Goal: Information Seeking & Learning: Learn about a topic

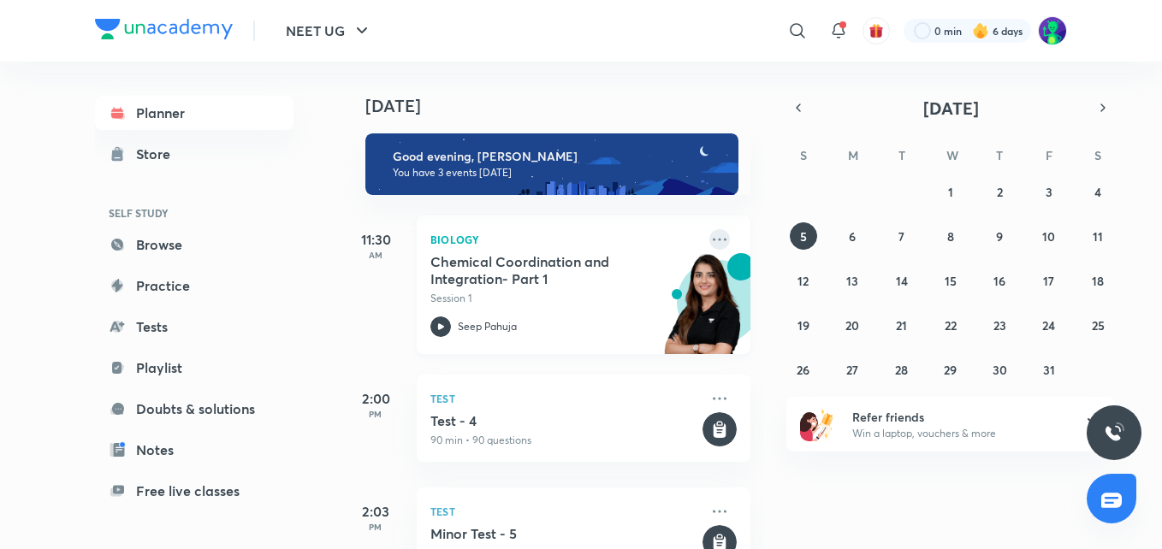
click at [713, 240] on icon at bounding box center [720, 239] width 14 height 3
click at [506, 261] on h5 "Chemical Coordination and Integration- Part 1" at bounding box center [536, 270] width 213 height 34
click at [706, 532] on rect at bounding box center [720, 542] width 34 height 34
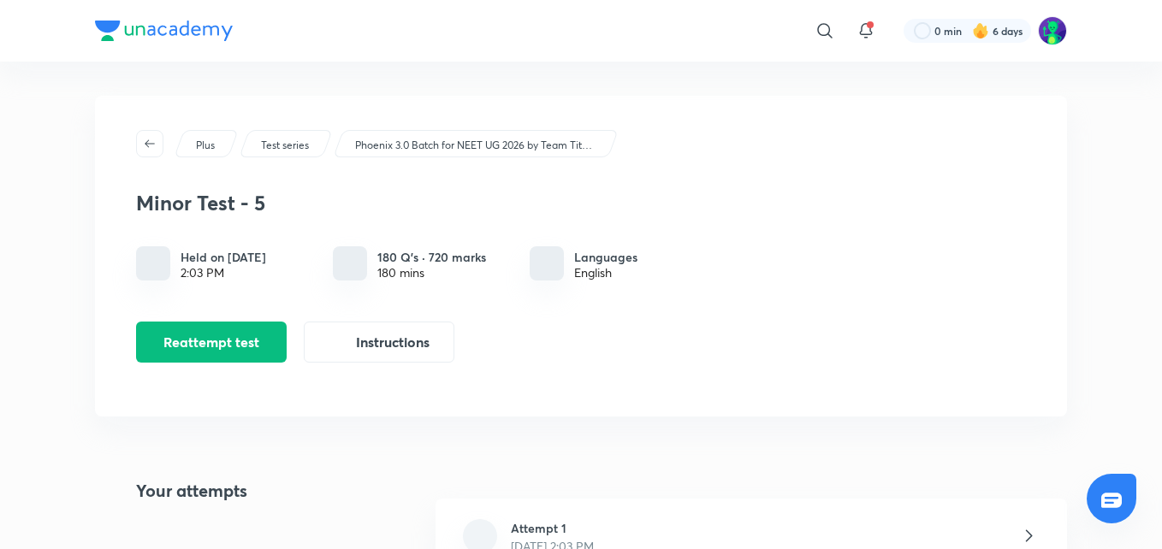
click at [750, 383] on div at bounding box center [872, 269] width 308 height 225
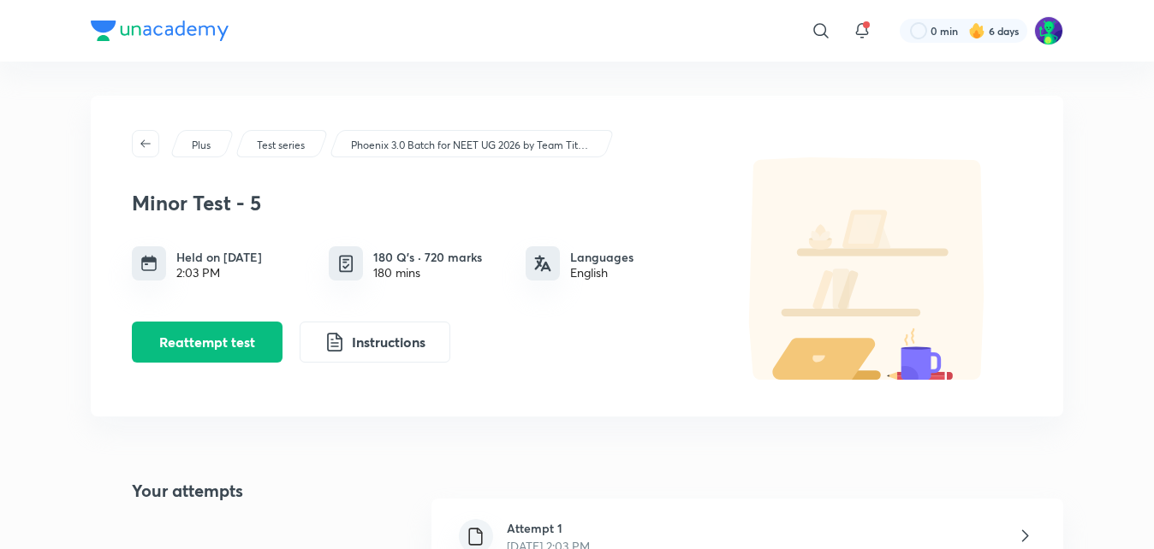
click at [585, 533] on h6 "Attempt 1" at bounding box center [548, 528] width 83 height 18
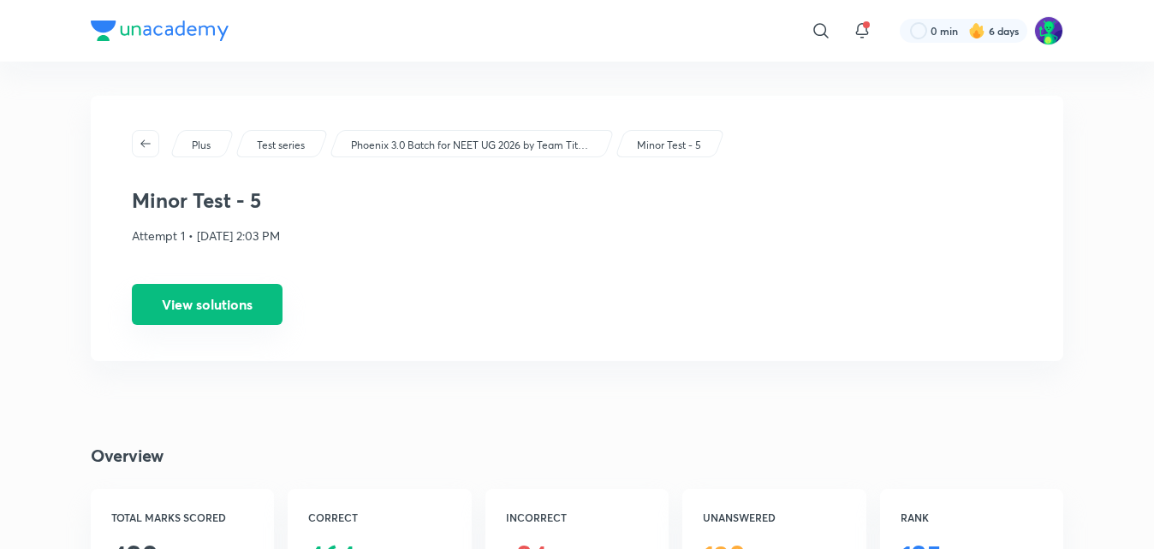
click at [270, 318] on button "View solutions" at bounding box center [207, 304] width 151 height 41
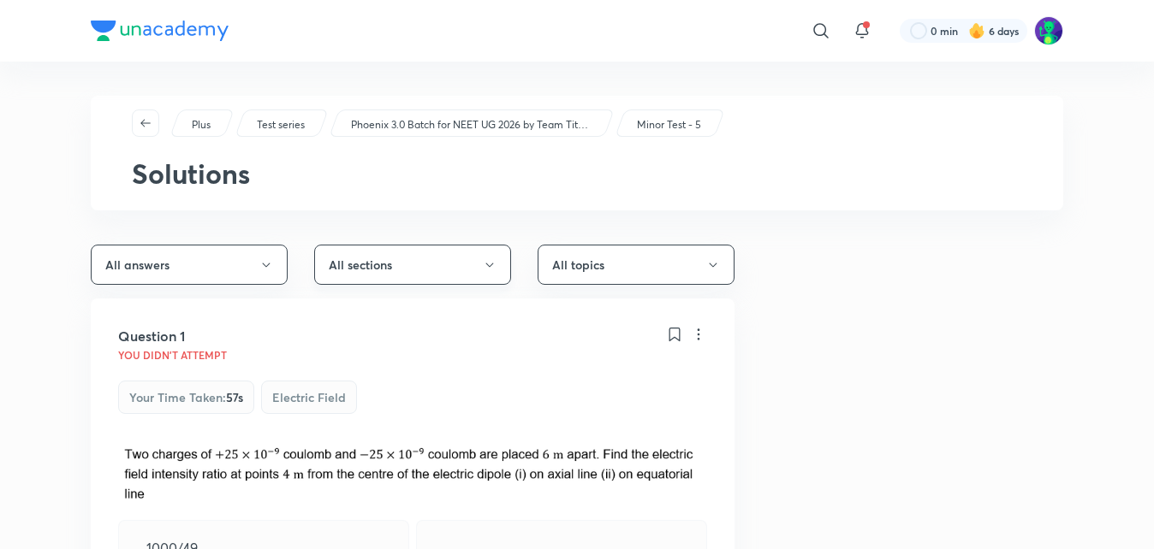
click at [425, 249] on button "All sections" at bounding box center [412, 265] width 197 height 40
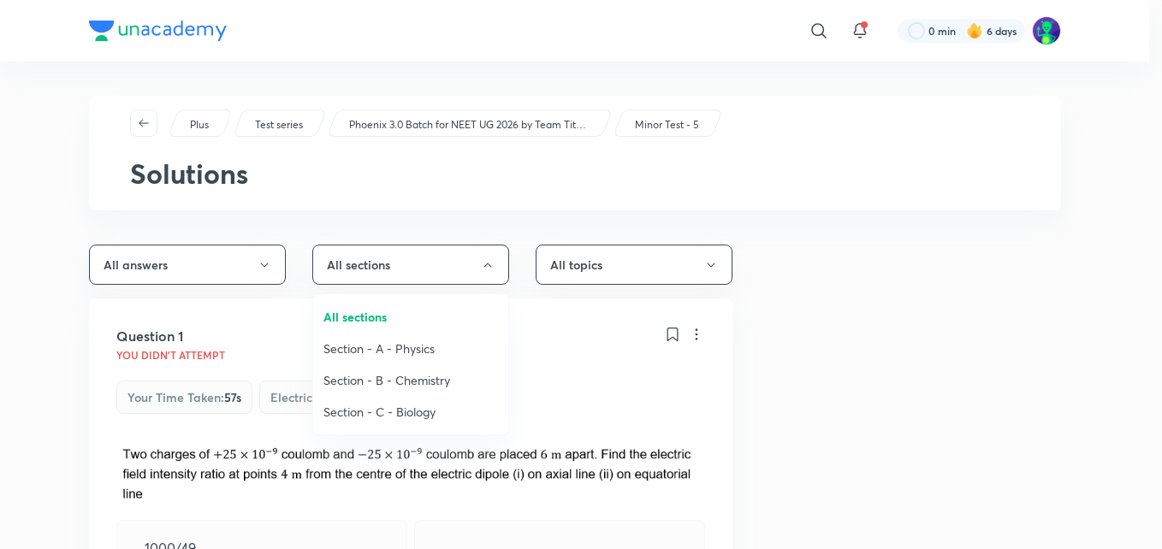
click at [407, 406] on span "Section - C - Biology" at bounding box center [411, 412] width 175 height 18
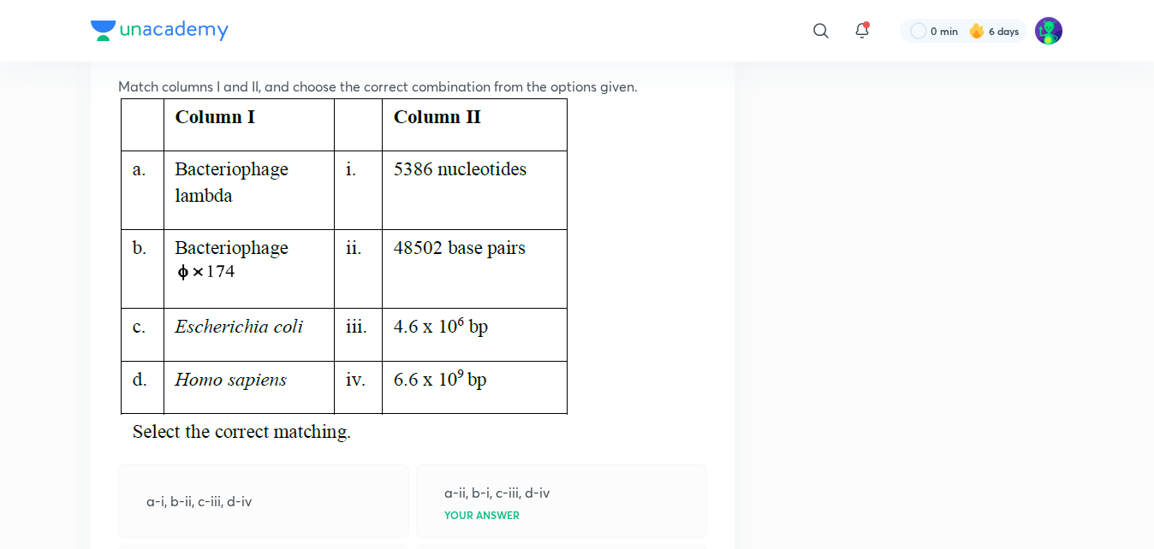
scroll to position [227, 0]
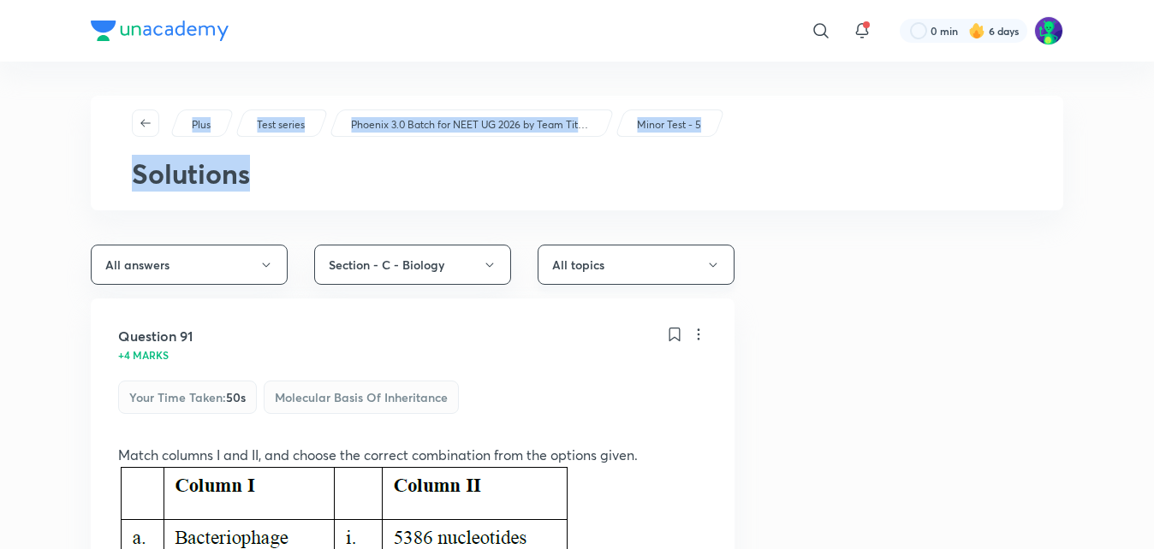
click at [585, 258] on button "All topics" at bounding box center [635, 265] width 197 height 40
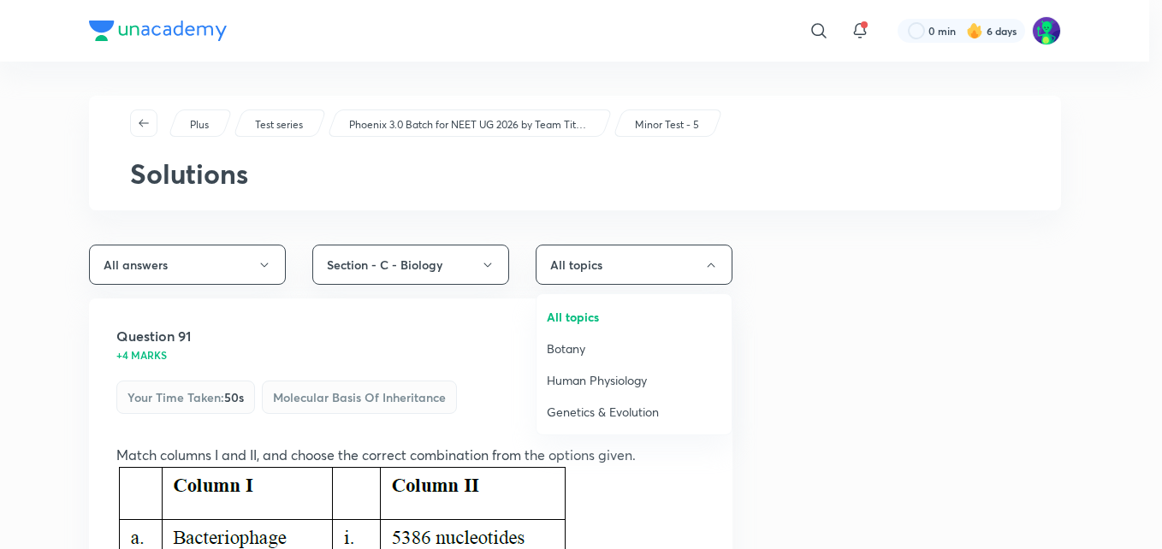
click at [392, 349] on div at bounding box center [581, 274] width 1162 height 549
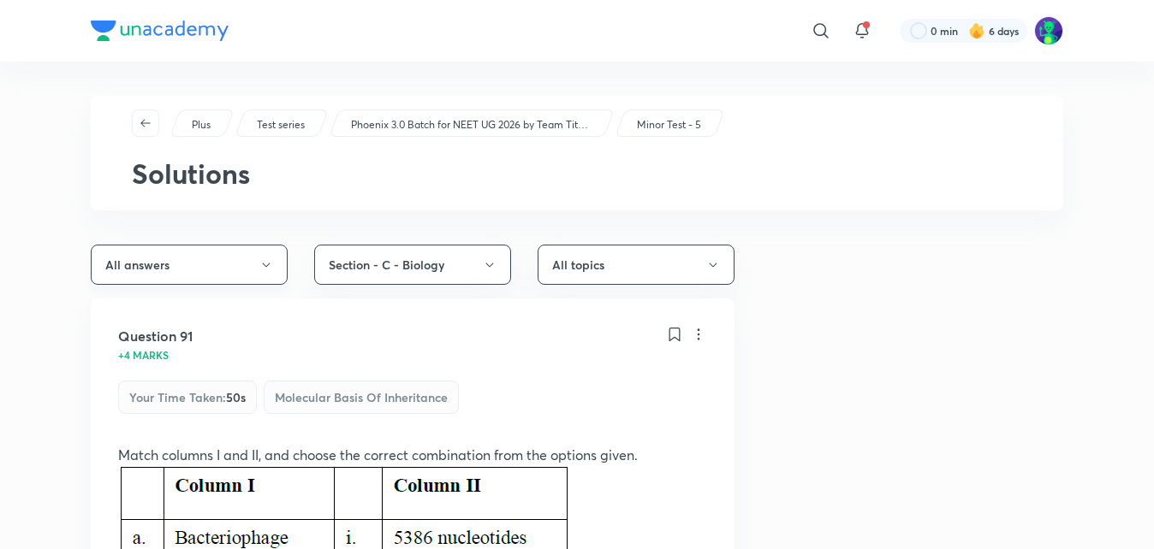
click at [266, 269] on icon "button" at bounding box center [266, 265] width 14 height 14
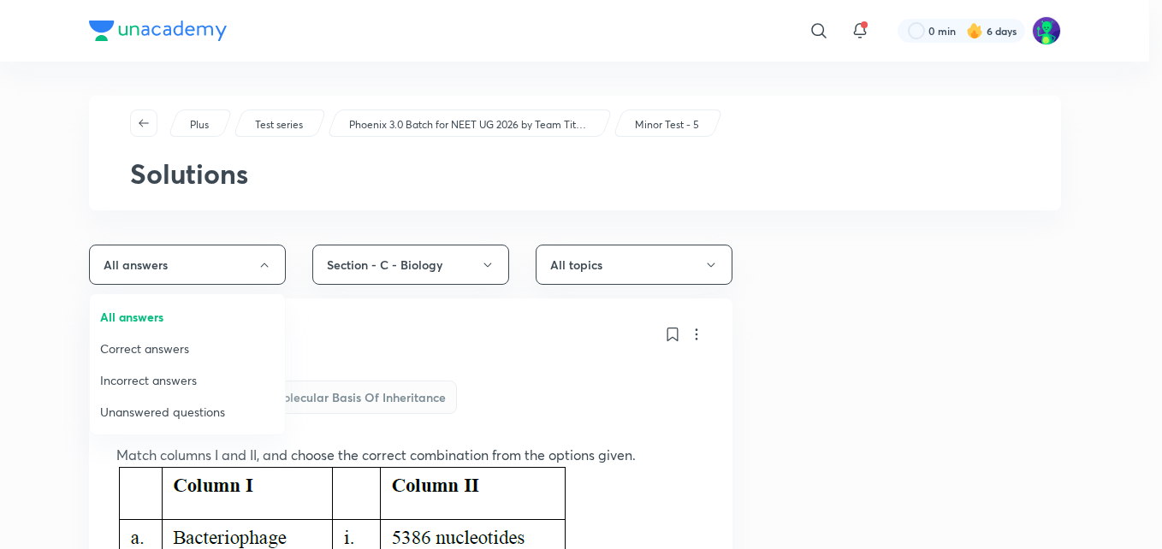
click at [170, 388] on span "Incorrect answers" at bounding box center [187, 380] width 175 height 18
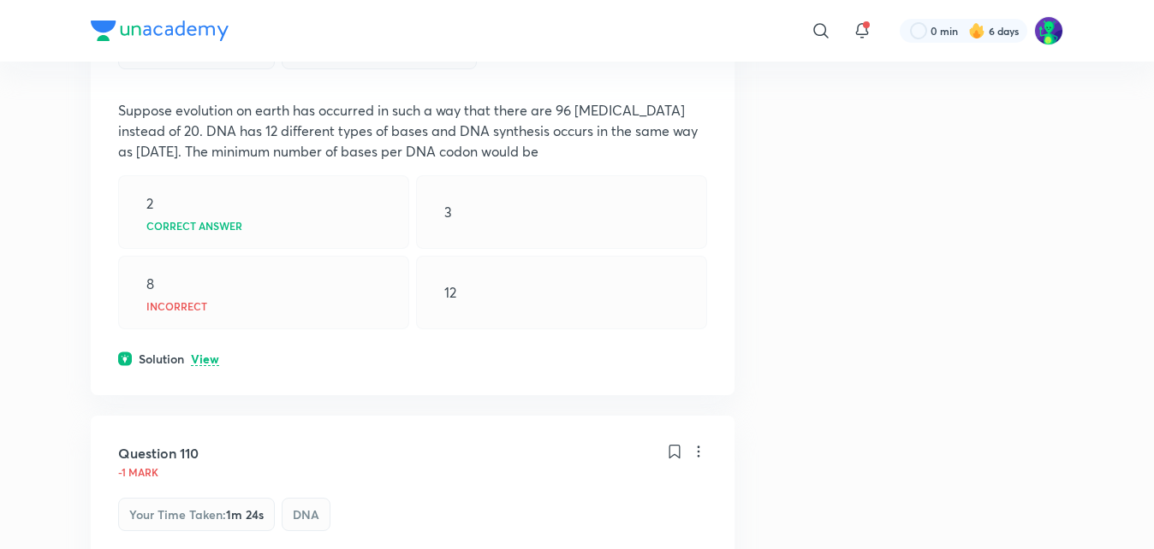
scroll to position [377, 0]
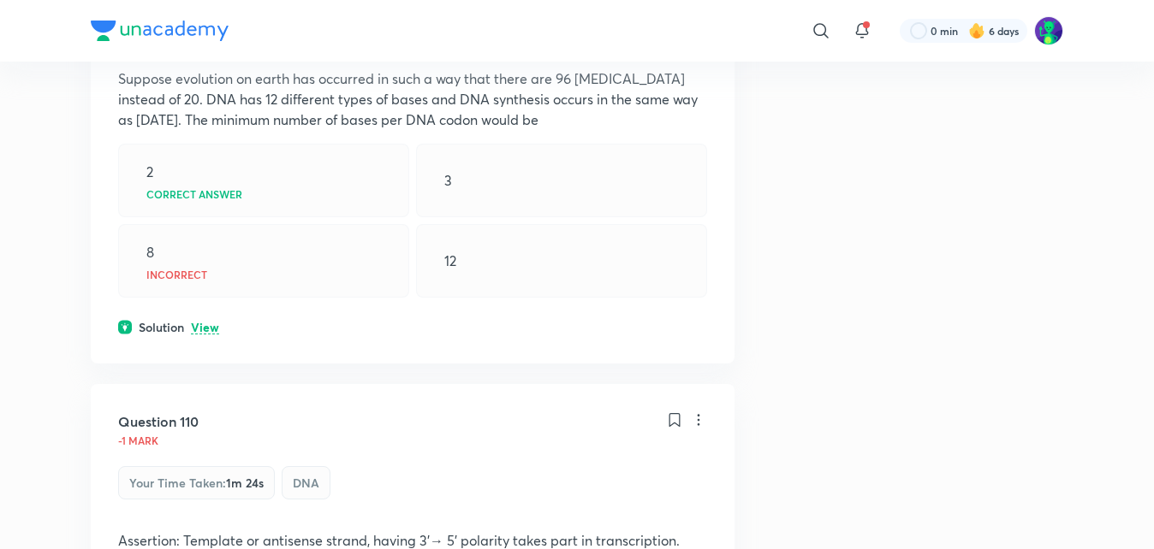
click at [205, 322] on p "View" at bounding box center [205, 328] width 28 height 13
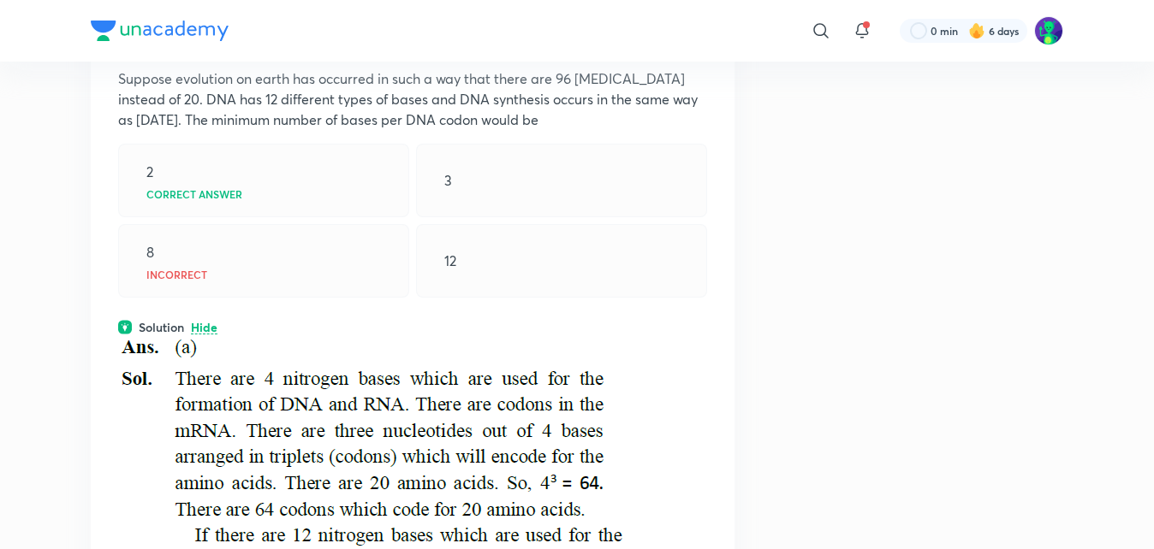
click at [703, 198] on div "3" at bounding box center [561, 181] width 291 height 74
click at [700, 230] on div "12" at bounding box center [561, 261] width 291 height 74
